Goal: Task Accomplishment & Management: Manage account settings

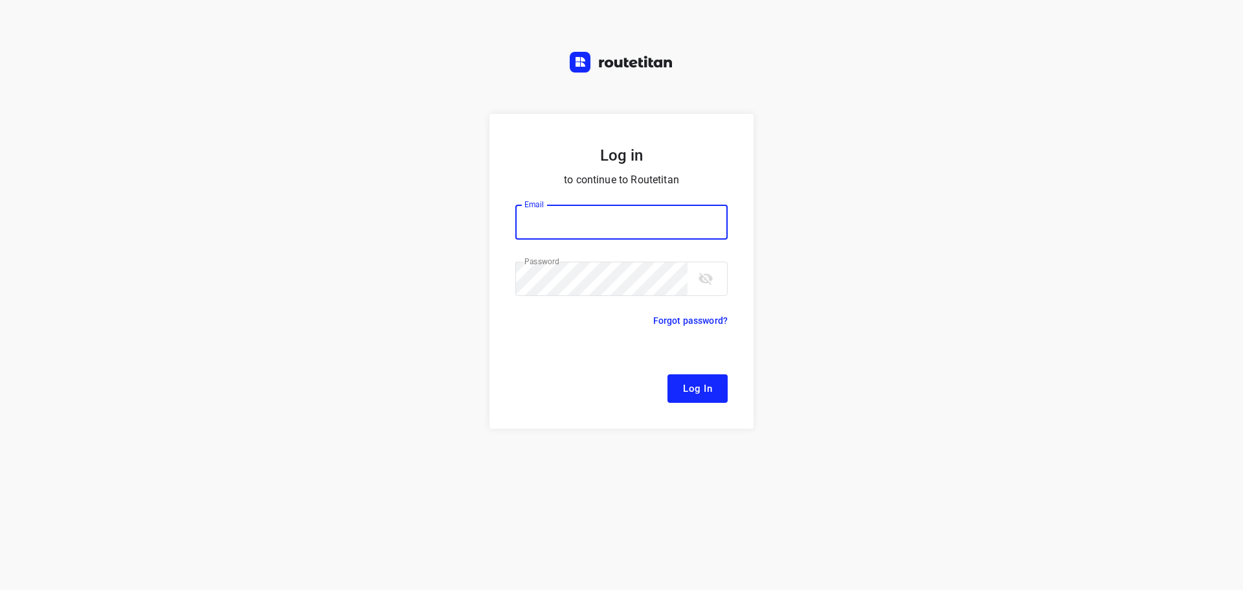
type input "[EMAIL_ADDRESS][DOMAIN_NAME]"
click at [690, 396] on span "Log In" at bounding box center [697, 388] width 29 height 17
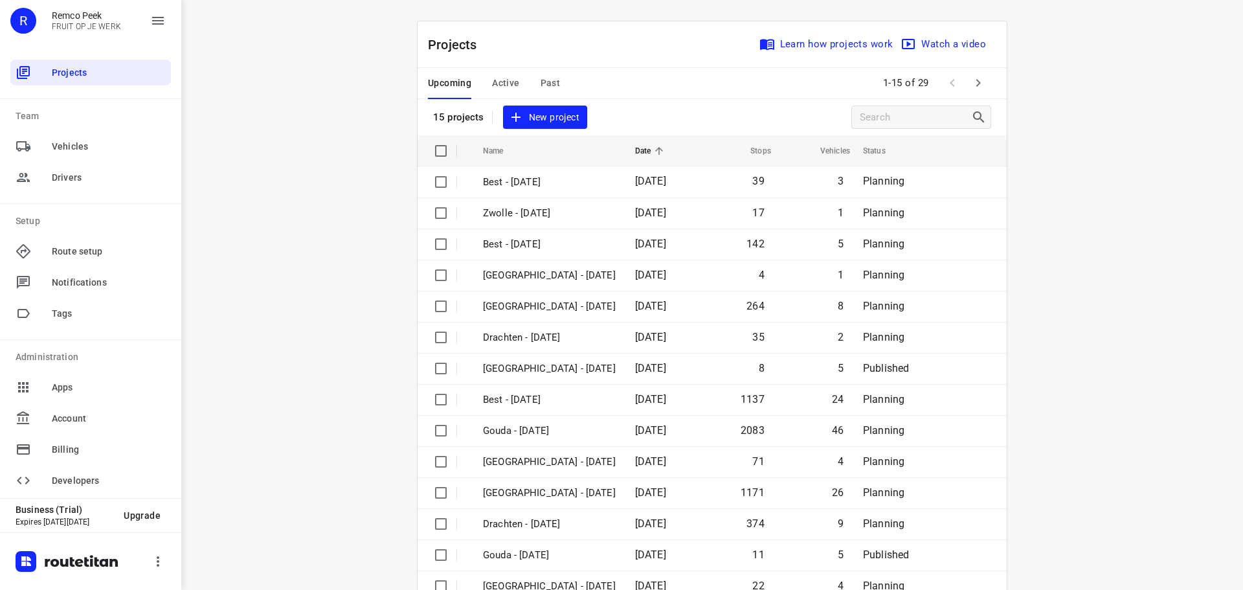
click at [541, 84] on span "Past" at bounding box center [551, 83] width 20 height 16
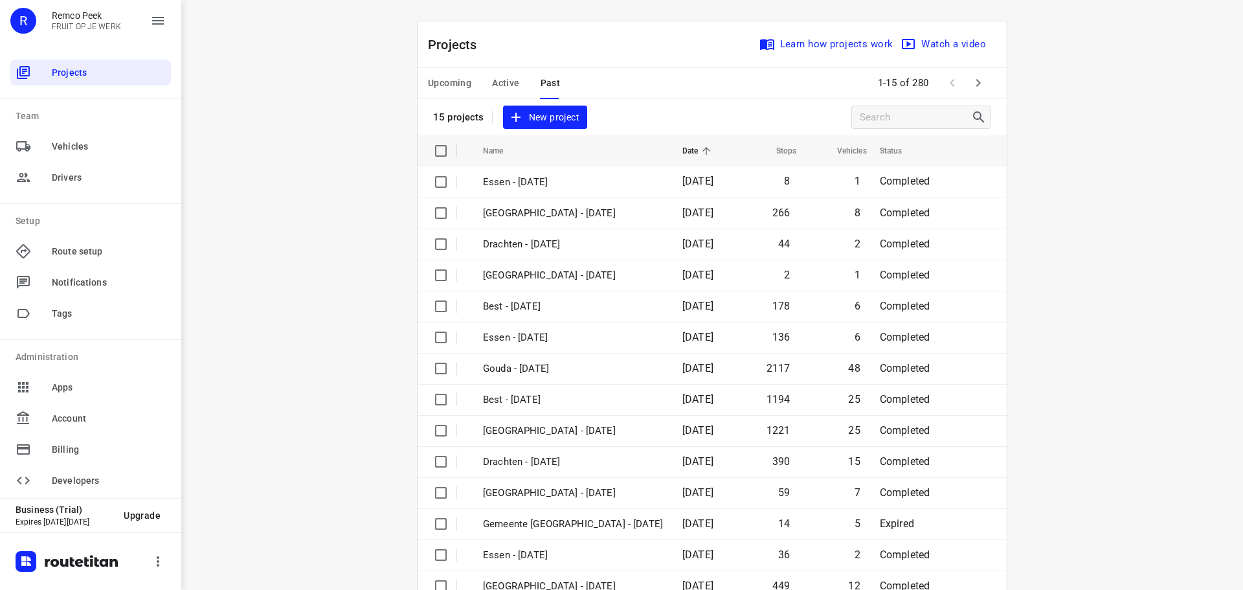
click at [981, 78] on icon "button" at bounding box center [979, 83] width 16 height 16
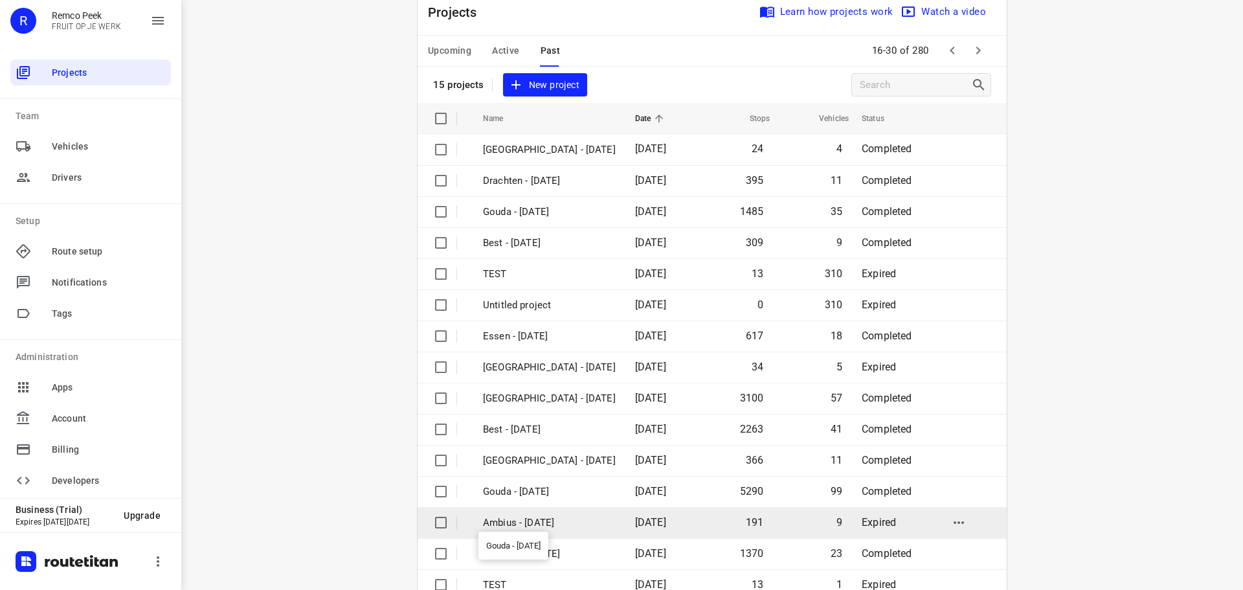
scroll to position [65, 0]
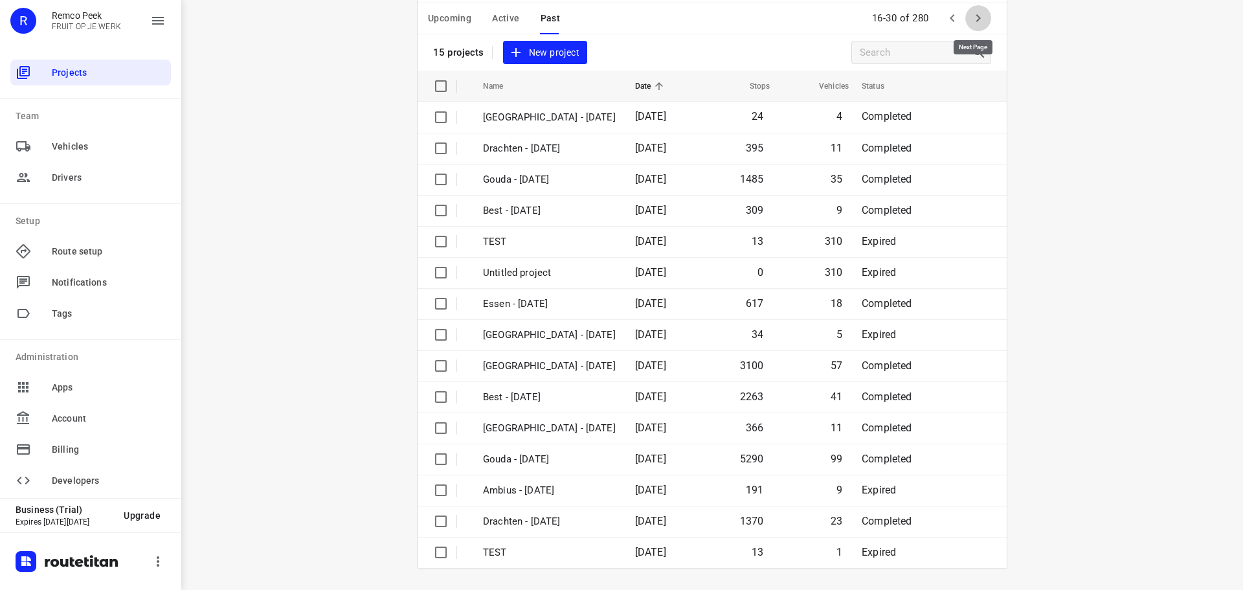
click at [978, 22] on icon "button" at bounding box center [979, 18] width 16 height 16
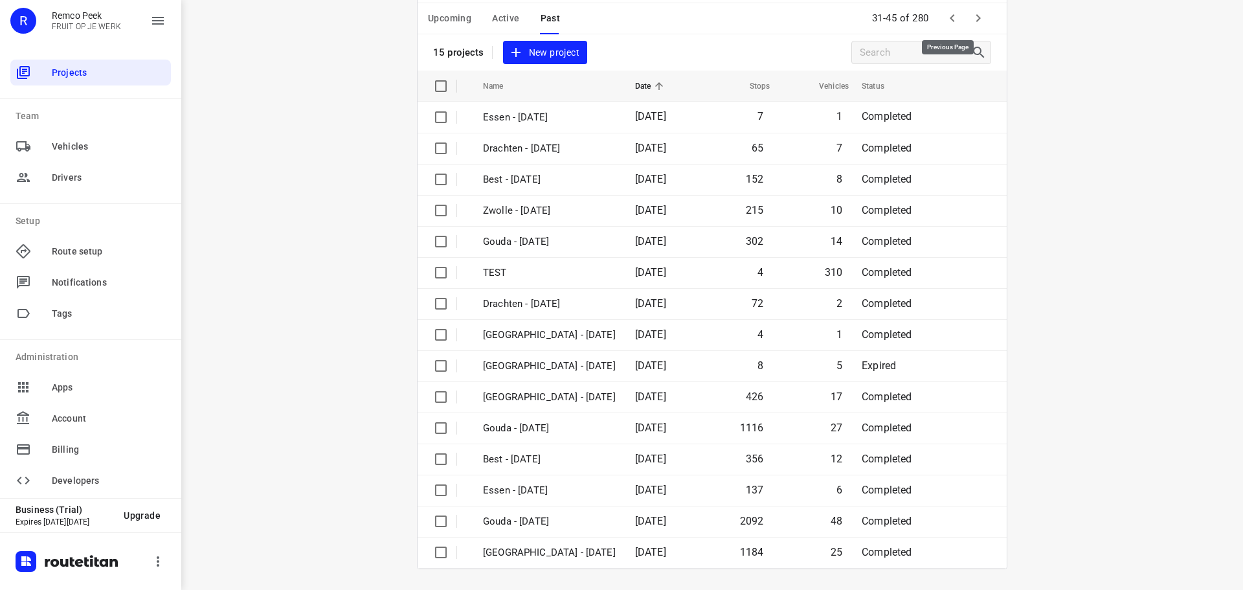
click at [945, 19] on icon "button" at bounding box center [953, 18] width 16 height 16
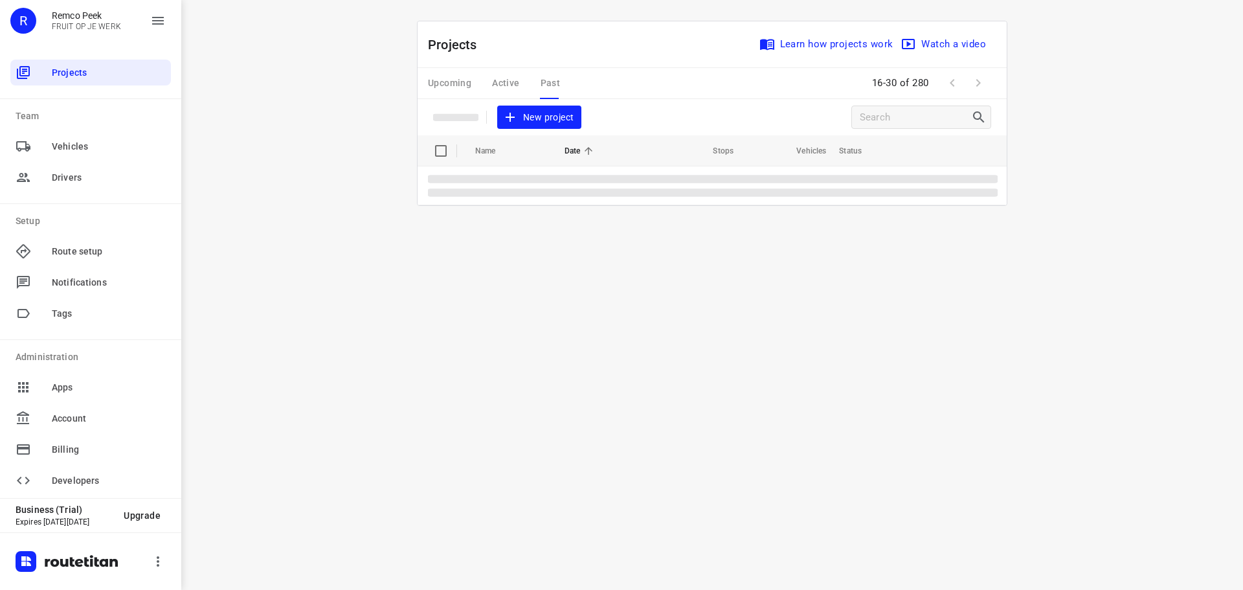
scroll to position [0, 0]
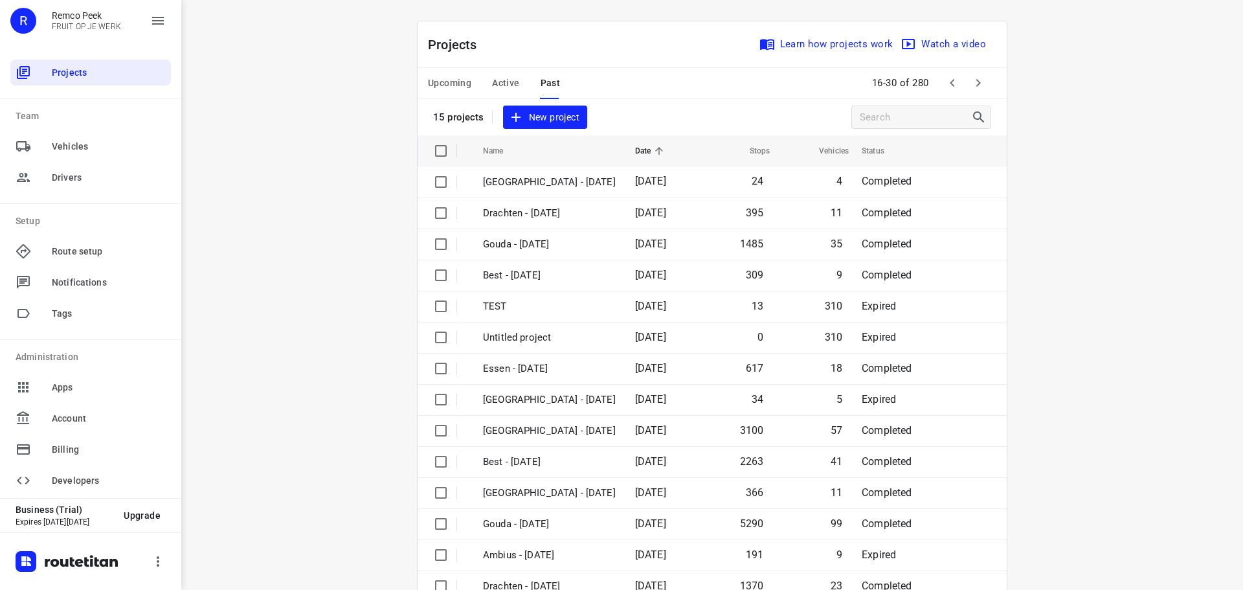
click at [944, 19] on div "i © 2025 Routetitan , © Stadia Maps , © OpenMapTiles © OpenStreetMap contributo…" at bounding box center [712, 295] width 1062 height 590
click at [948, 78] on icon "button" at bounding box center [953, 83] width 16 height 16
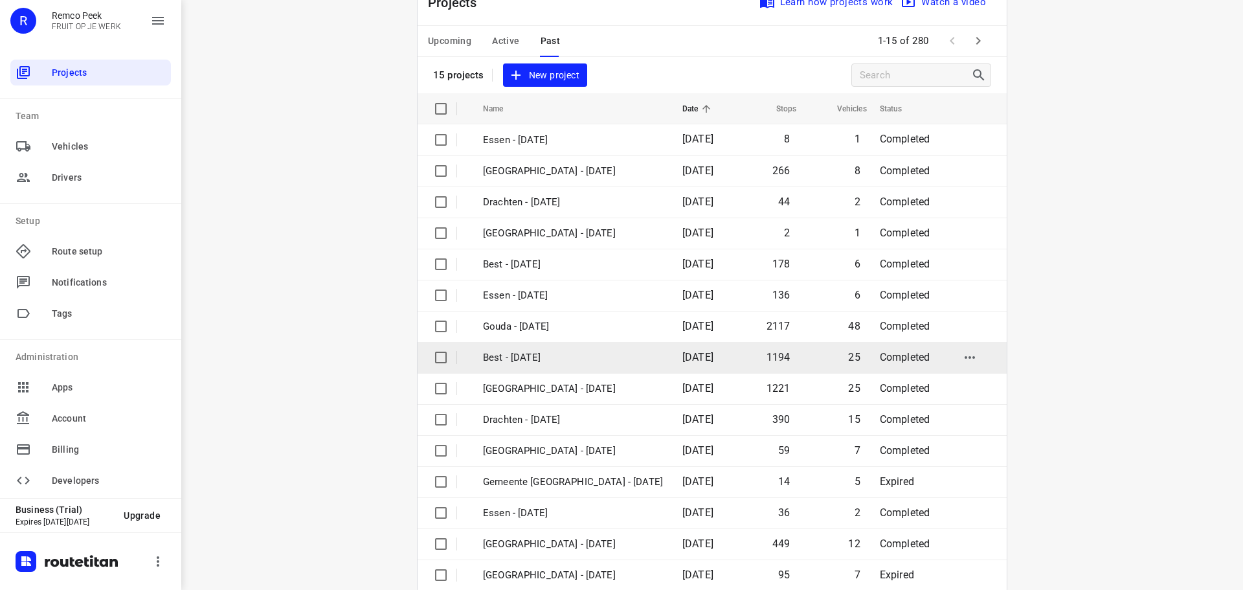
scroll to position [65, 0]
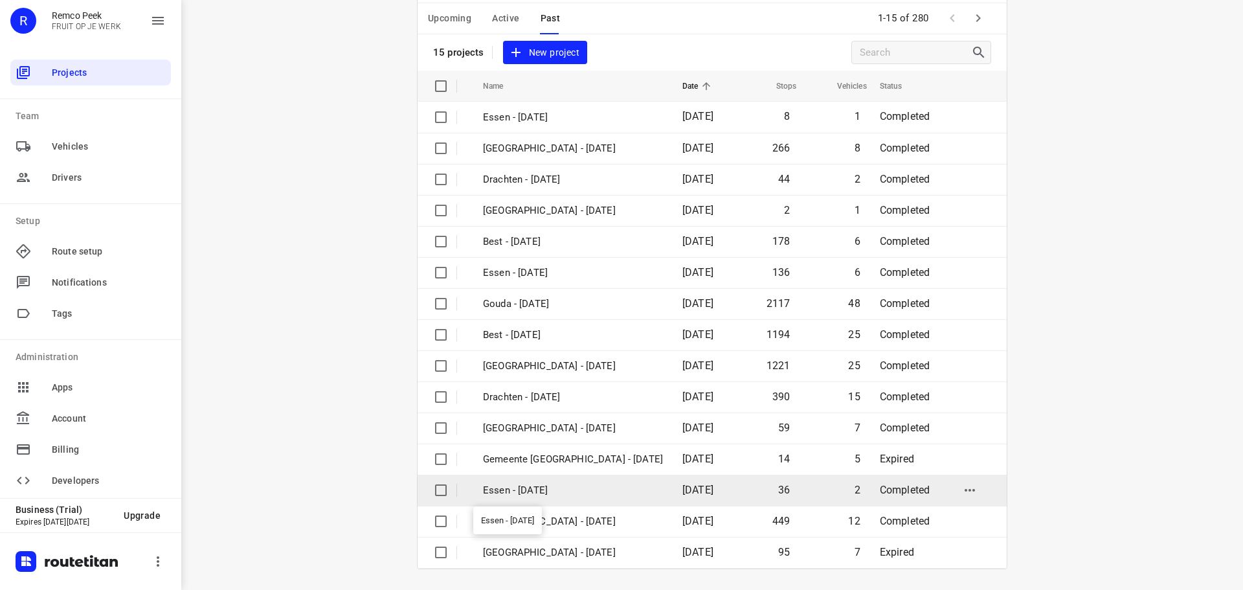
click at [538, 488] on p "Essen - [DATE]" at bounding box center [573, 490] width 180 height 15
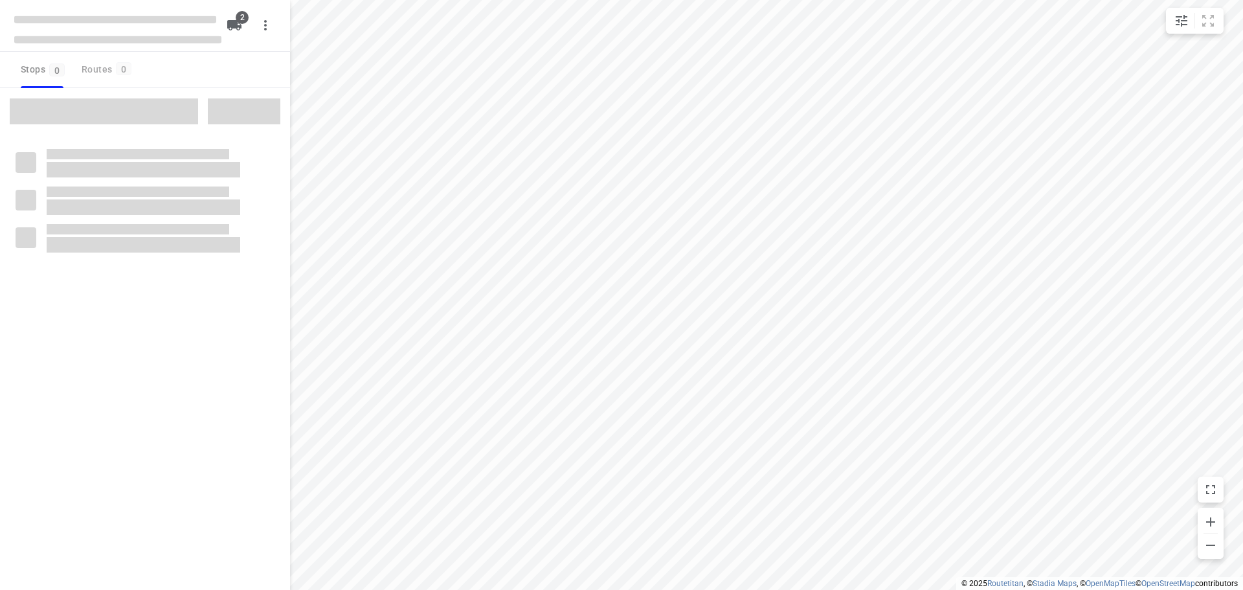
checkbox input "true"
